Goal: Information Seeking & Learning: Learn about a topic

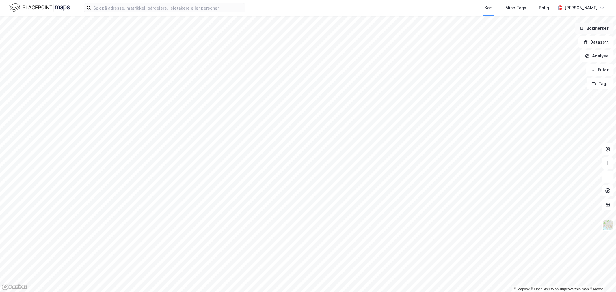
click at [596, 26] on button "Bokmerker" at bounding box center [594, 29] width 39 height 12
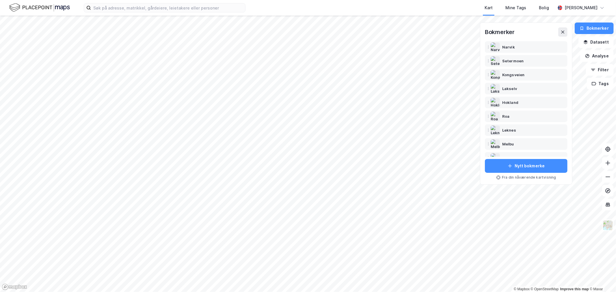
scroll to position [92, 0]
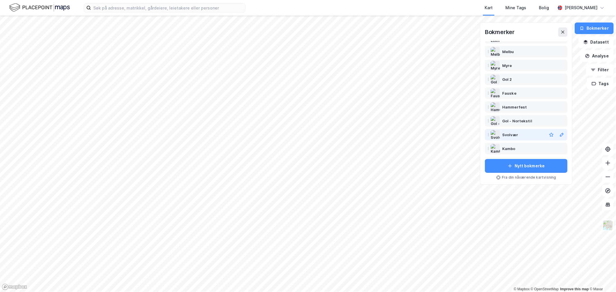
click at [512, 133] on div "Svolvær" at bounding box center [510, 134] width 16 height 7
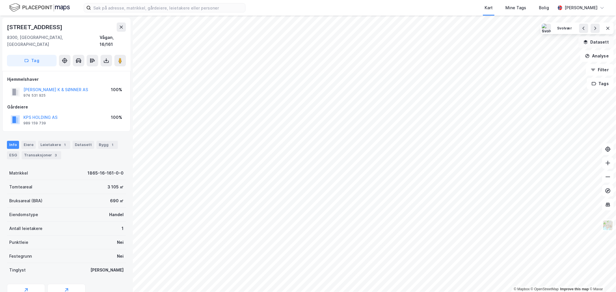
click at [596, 42] on button "Datasett" at bounding box center [596, 42] width 35 height 12
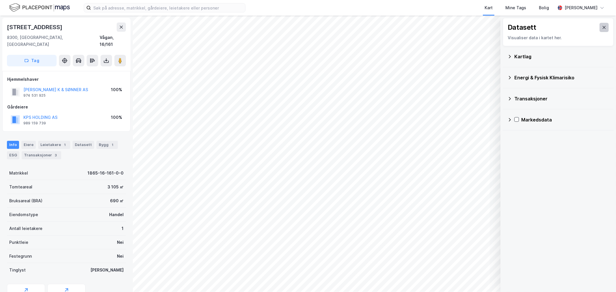
click at [602, 25] on icon at bounding box center [604, 27] width 5 height 5
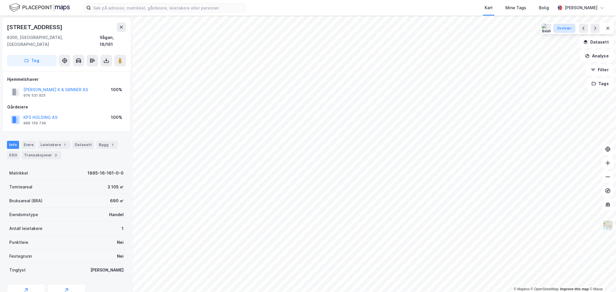
click at [573, 28] on button "Svolvær" at bounding box center [565, 28] width 22 height 9
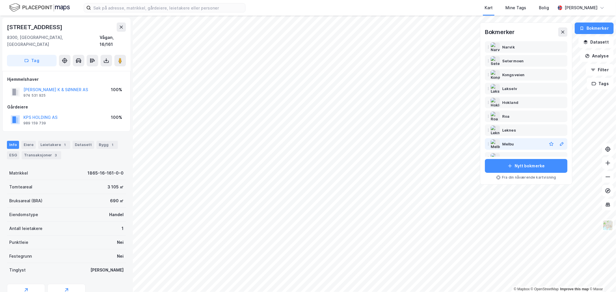
click at [509, 143] on div "Melbu" at bounding box center [508, 144] width 12 height 7
